Goal: Task Accomplishment & Management: Manage account settings

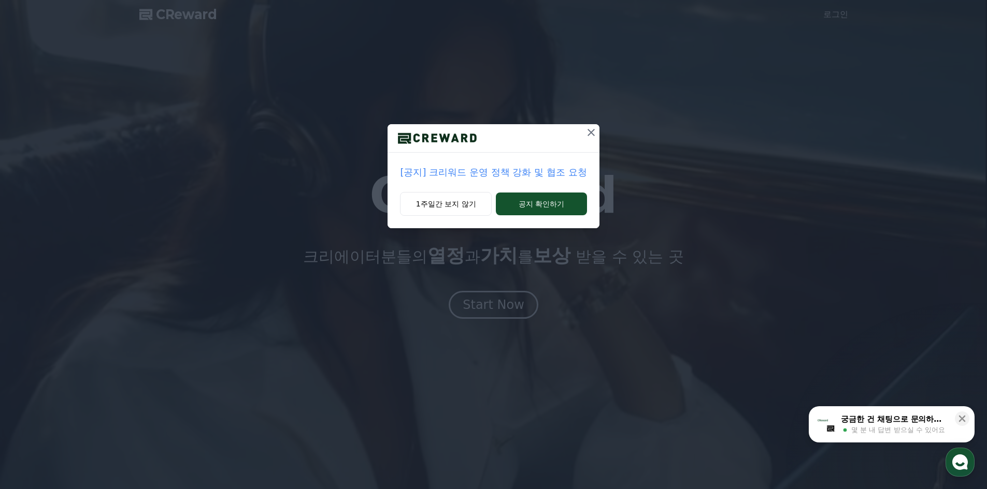
click at [591, 133] on icon at bounding box center [590, 132] width 7 height 7
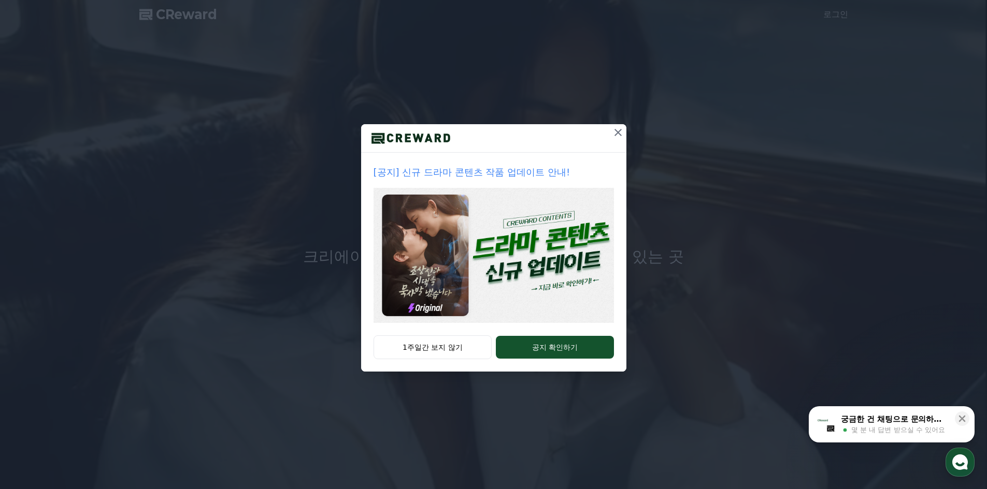
click at [624, 131] on icon at bounding box center [618, 132] width 12 height 12
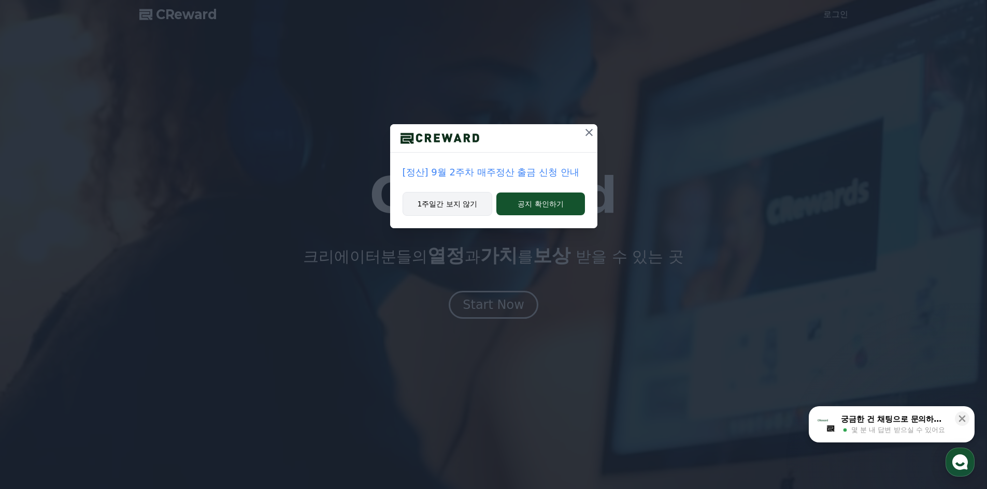
click at [467, 208] on button "1주일간 보지 않기" at bounding box center [447, 204] width 90 height 24
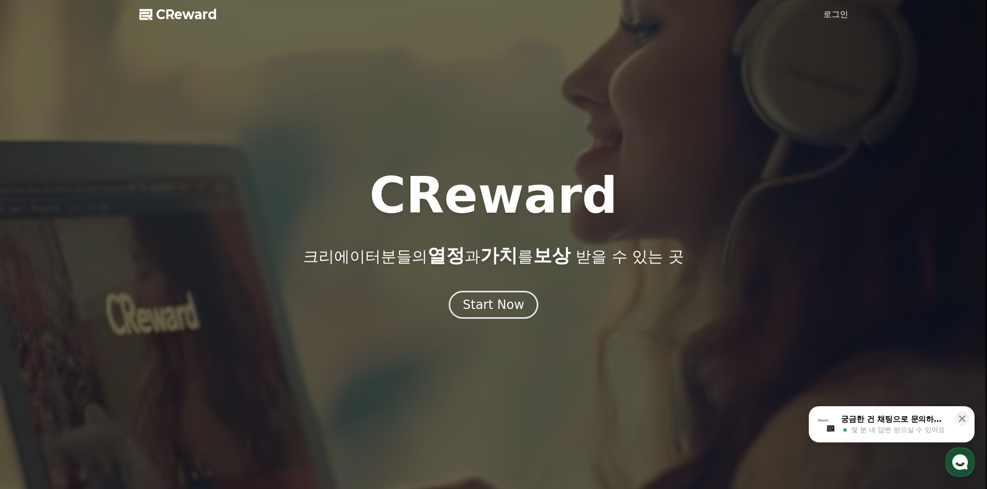
click at [833, 16] on link "로그인" at bounding box center [835, 14] width 25 height 12
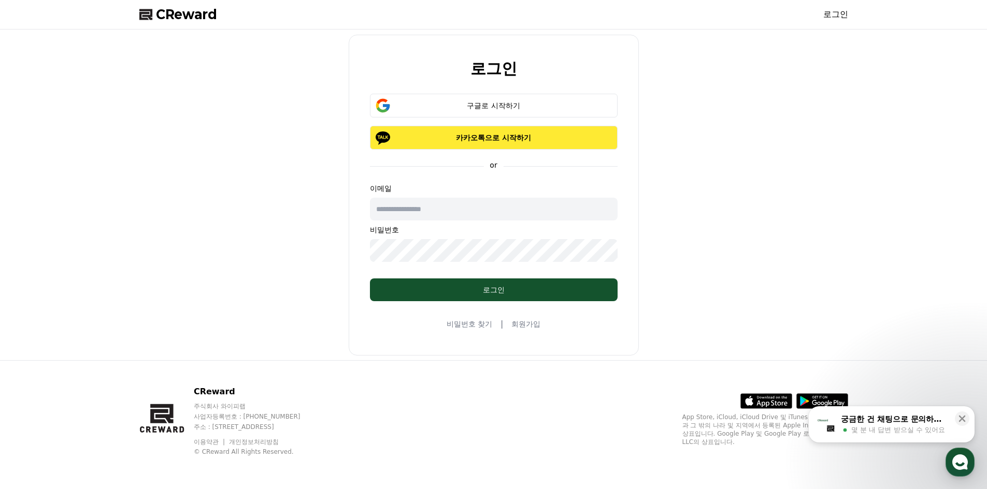
click at [504, 135] on p "카카오톡으로 시작하기" at bounding box center [494, 138] width 218 height 10
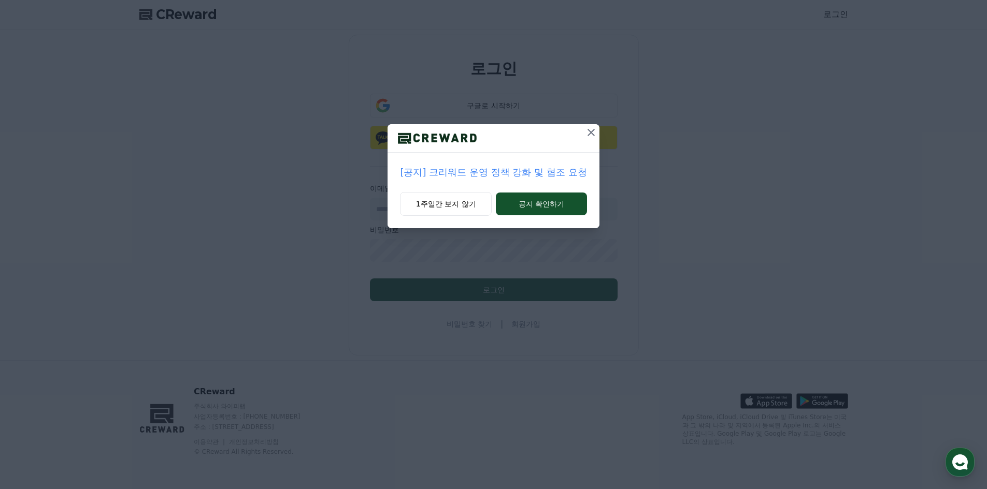
click at [592, 131] on icon at bounding box center [591, 132] width 12 height 12
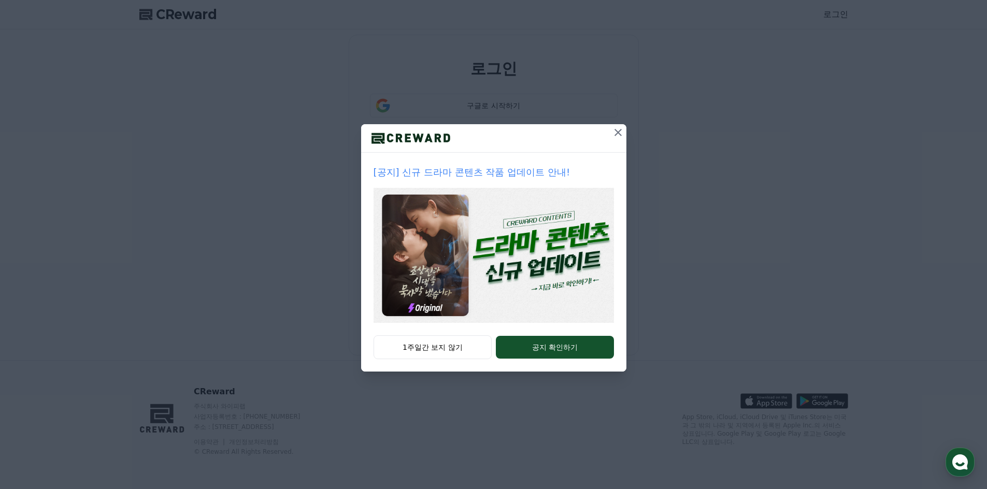
click at [619, 134] on icon at bounding box center [618, 132] width 12 height 12
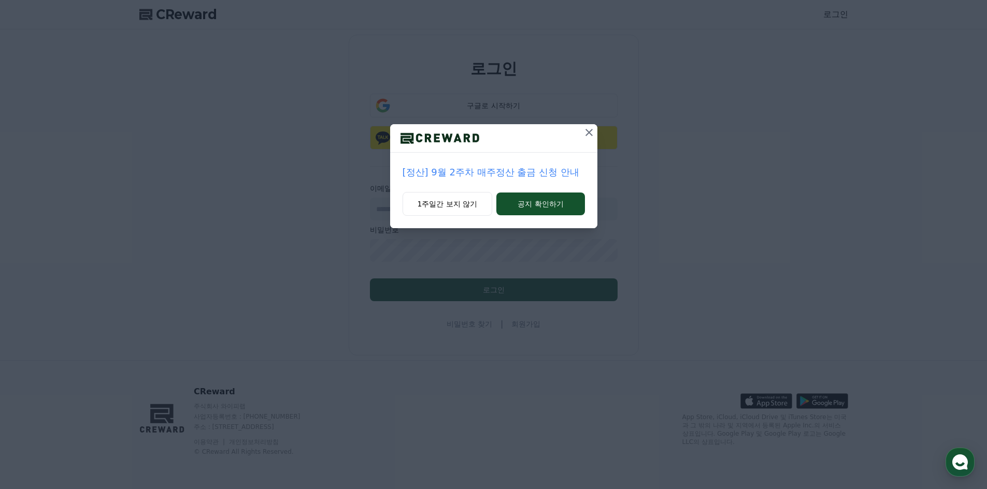
click at [589, 129] on icon at bounding box center [589, 132] width 12 height 12
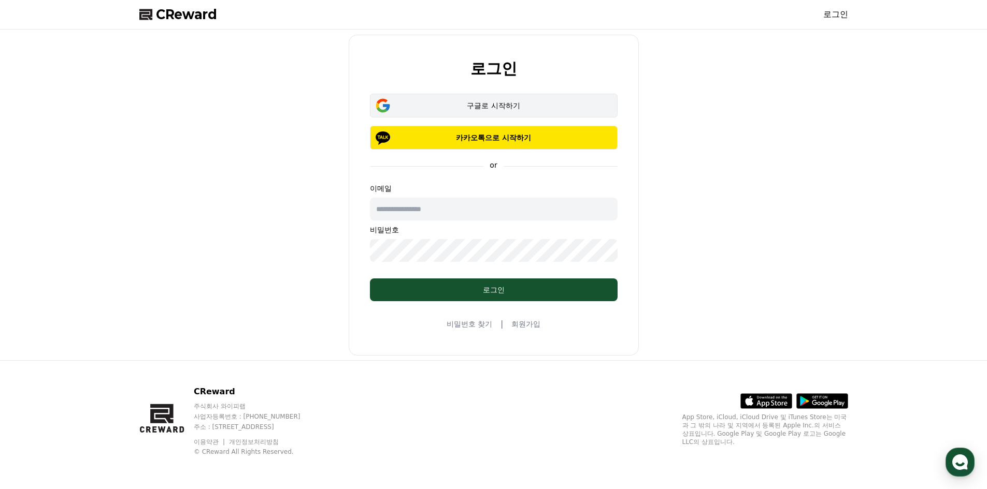
click at [549, 106] on div "구글로 시작하기" at bounding box center [494, 105] width 218 height 10
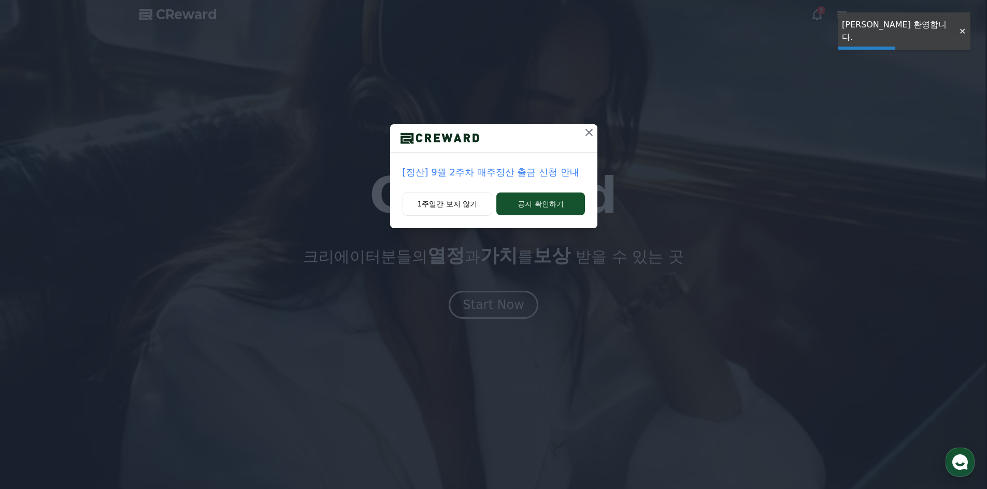
click at [584, 134] on icon at bounding box center [589, 132] width 12 height 12
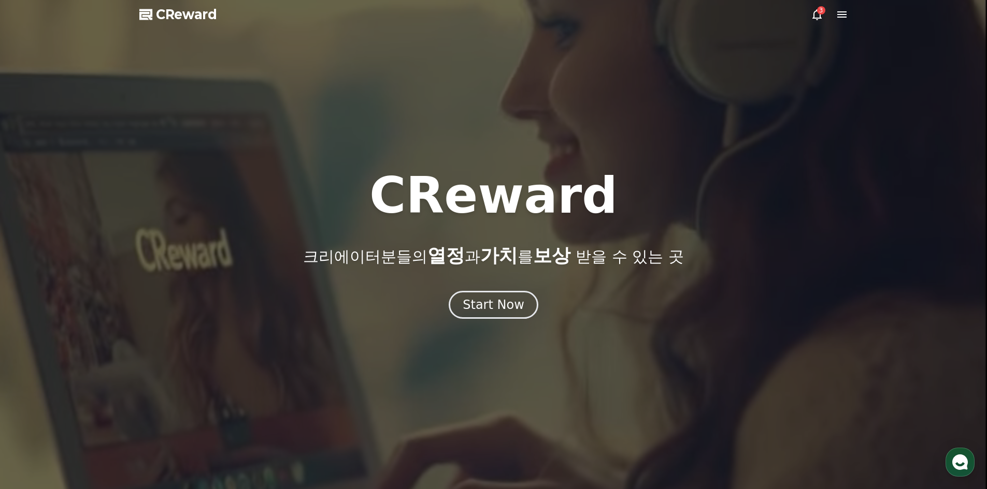
click at [846, 17] on icon at bounding box center [841, 14] width 12 height 12
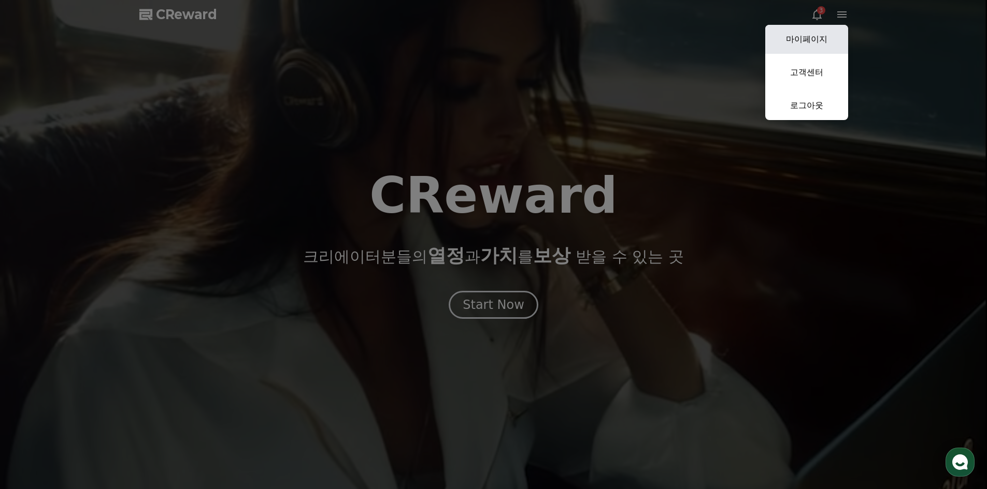
click at [819, 41] on link "마이페이지" at bounding box center [806, 39] width 83 height 29
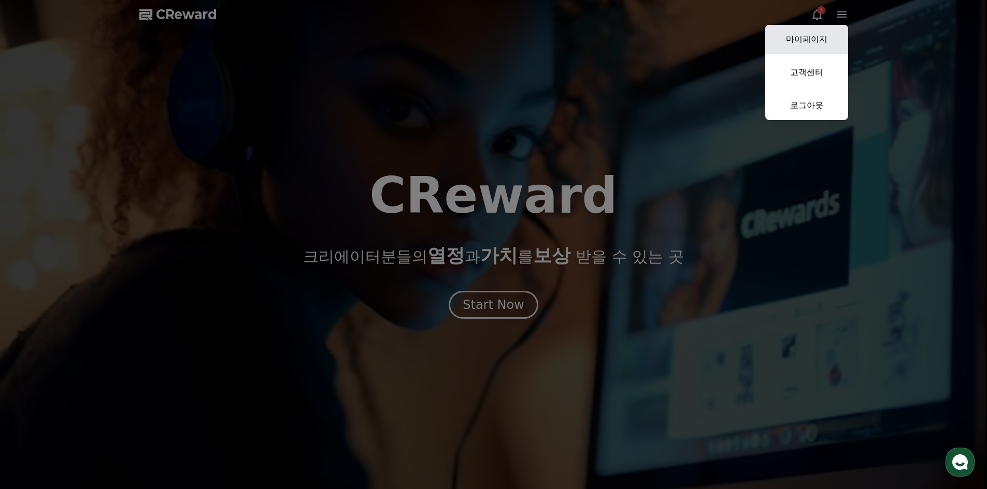
select select "**********"
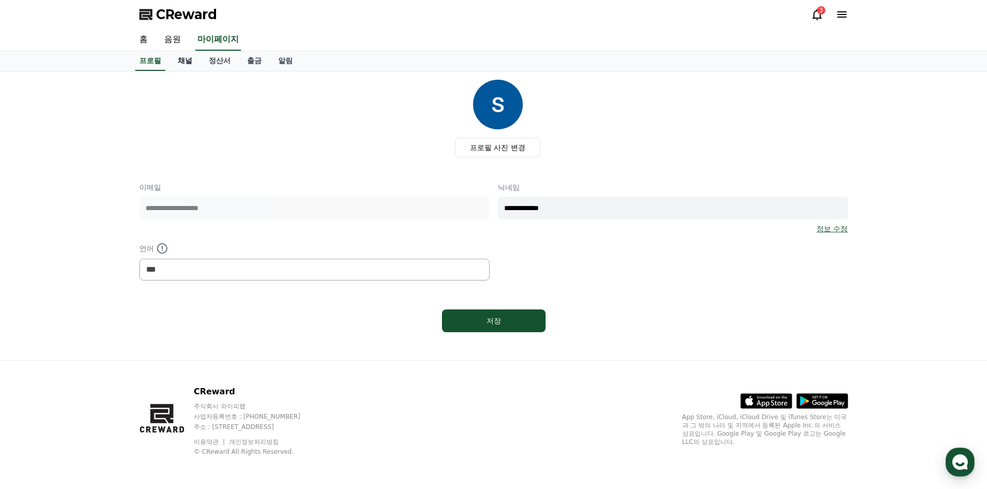
click at [182, 61] on link "채널" at bounding box center [184, 61] width 31 height 20
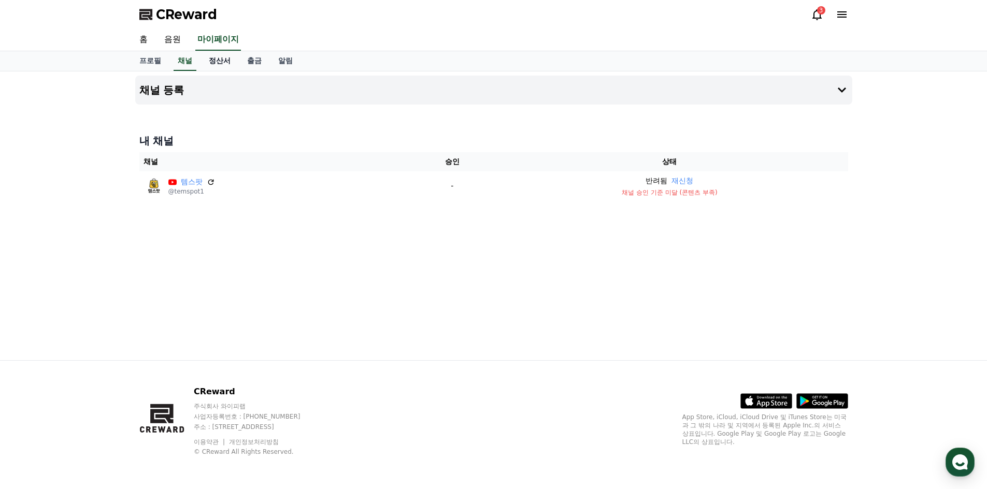
click at [222, 62] on link "정산서" at bounding box center [219, 61] width 38 height 20
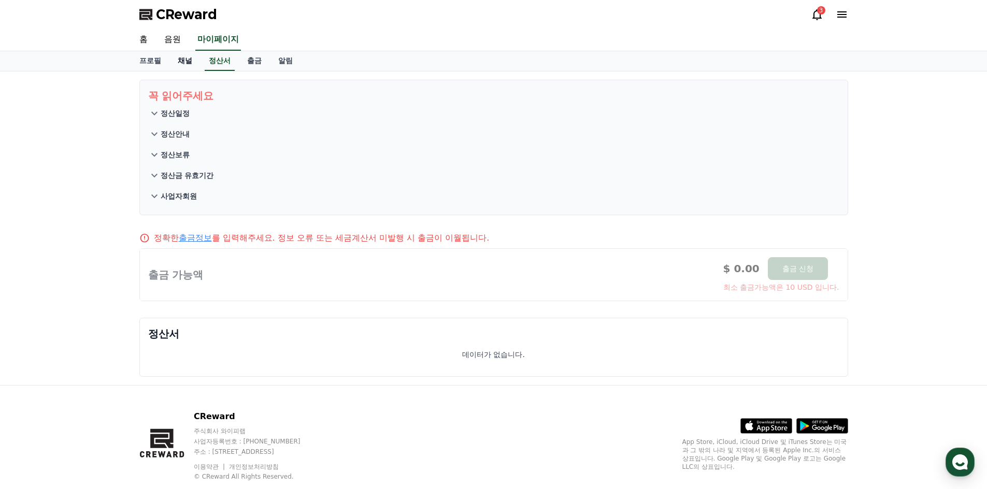
click at [180, 62] on link "채널" at bounding box center [184, 61] width 31 height 20
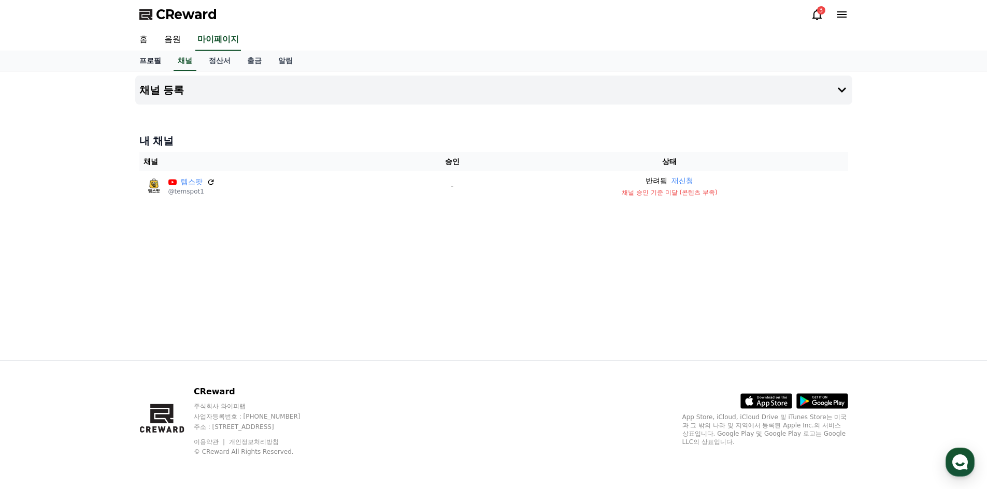
click at [152, 62] on link "프로필" at bounding box center [150, 61] width 38 height 20
select select "**********"
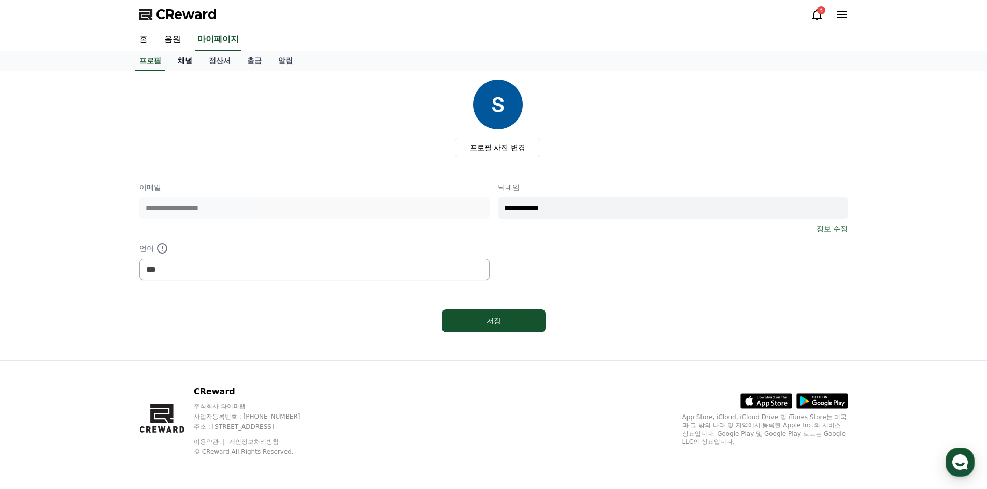
click at [189, 62] on link "채널" at bounding box center [184, 61] width 31 height 20
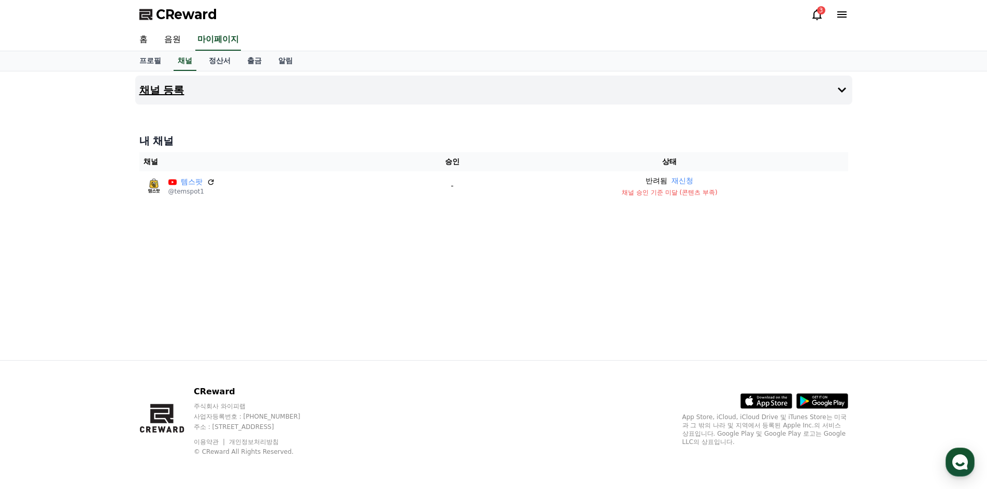
click at [204, 97] on button "채널 등록" at bounding box center [493, 90] width 717 height 29
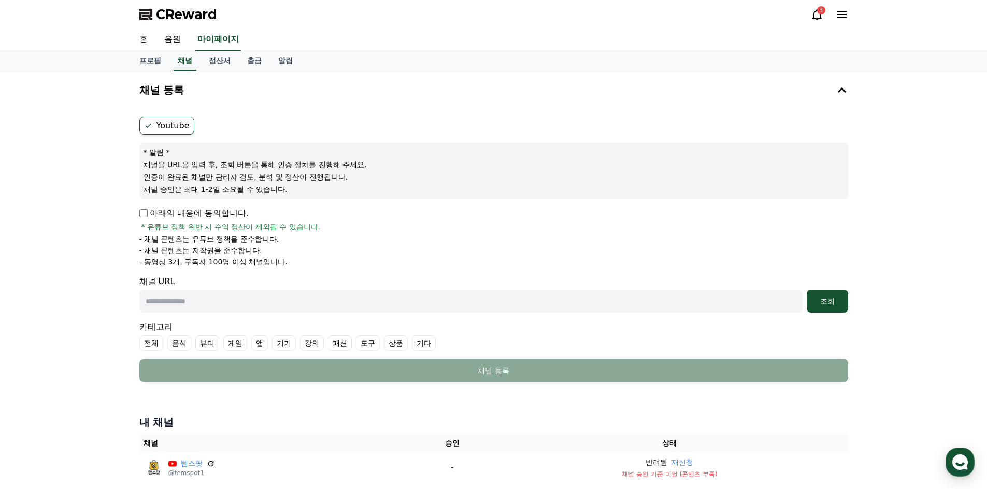
click at [146, 123] on icon at bounding box center [148, 126] width 8 height 8
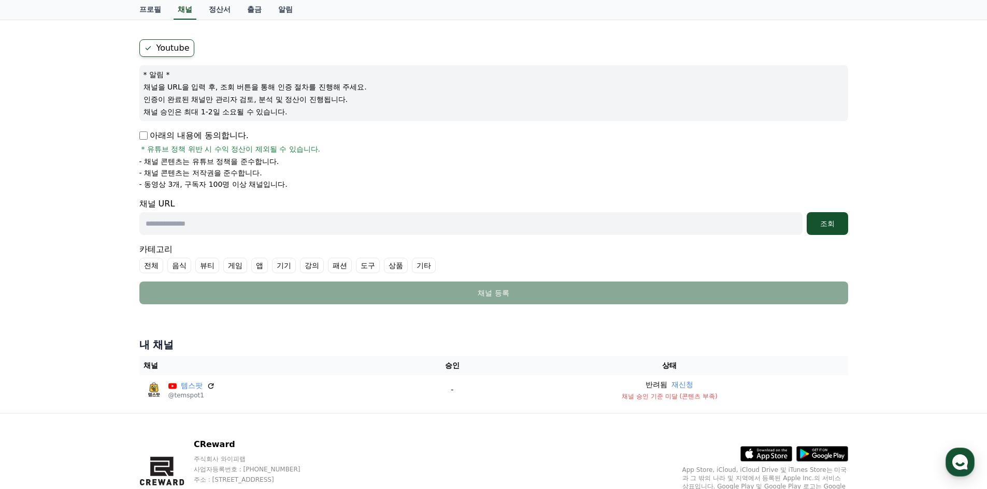
scroll to position [131, 0]
